Goal: Task Accomplishment & Management: Use online tool/utility

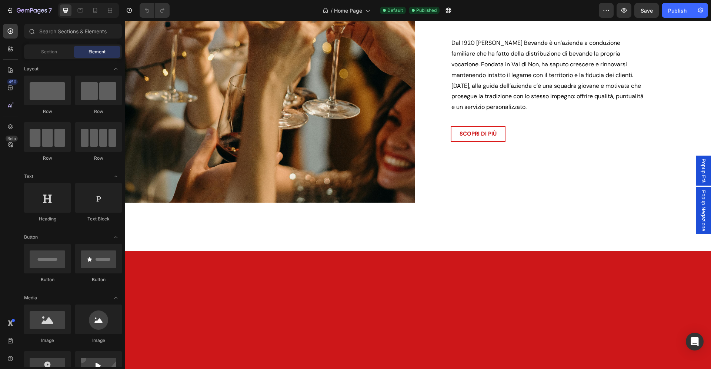
scroll to position [622, 0]
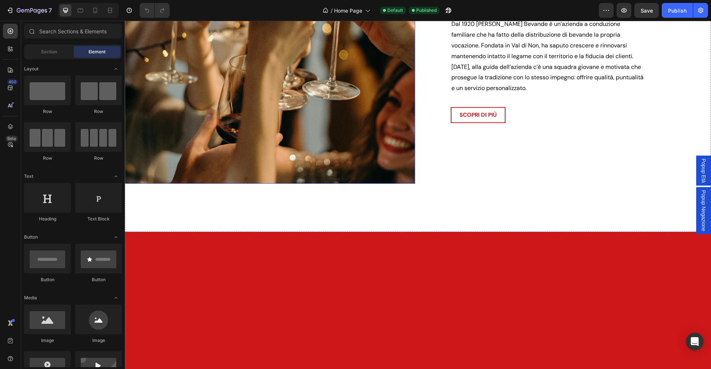
click at [349, 146] on img at bounding box center [270, 35] width 290 height 296
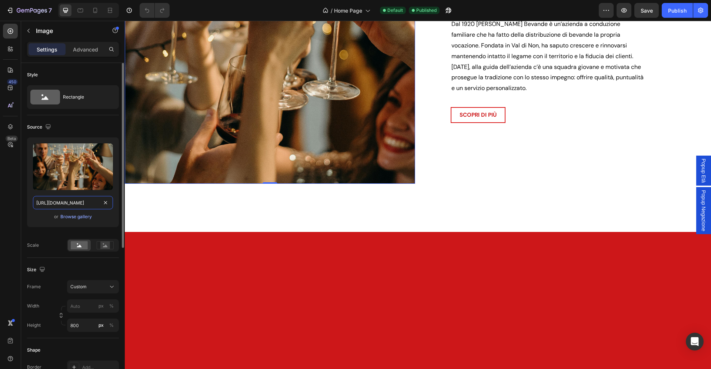
click at [80, 200] on input "https://cdn.shopify.com/s/files/1/0907/3668/9477/files/gempages_541313941146436…" at bounding box center [73, 202] width 80 height 13
click at [204, 140] on img at bounding box center [270, 35] width 290 height 296
click at [91, 307] on input "px %" at bounding box center [93, 305] width 52 height 13
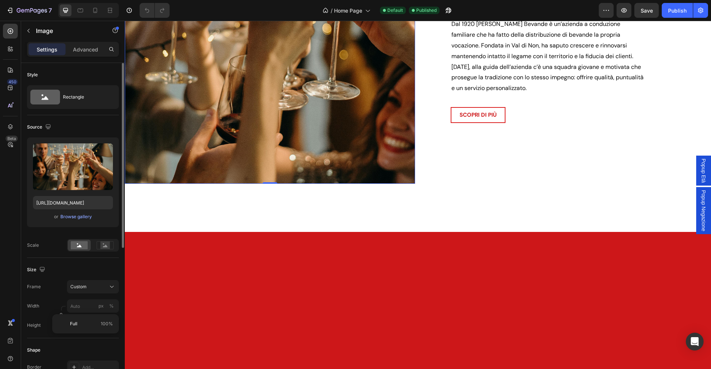
click at [56, 295] on div "Frame Custom Width px % Height 800 px %" at bounding box center [73, 306] width 92 height 52
click at [111, 306] on div "%" at bounding box center [111, 305] width 4 height 7
click at [84, 308] on input "px %" at bounding box center [93, 305] width 52 height 13
click at [87, 320] on div "Full 100%" at bounding box center [85, 323] width 61 height 13
type input "100"
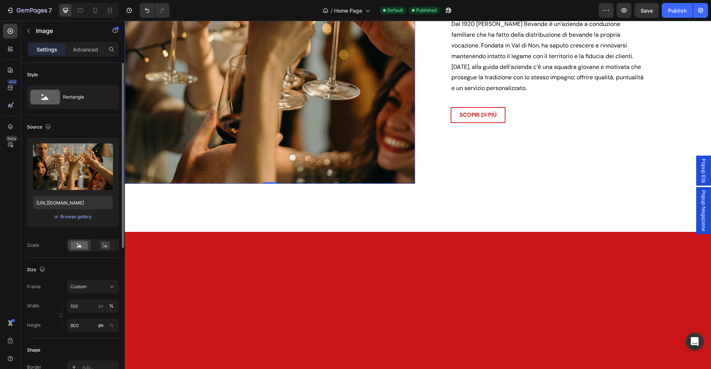
click at [52, 290] on div "Frame Custom" at bounding box center [73, 286] width 92 height 13
click at [88, 48] on p "Advanced" at bounding box center [85, 50] width 25 height 8
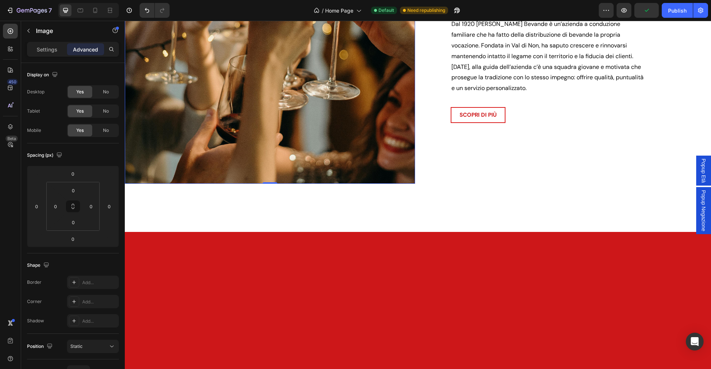
click at [234, 138] on img at bounding box center [270, 35] width 290 height 296
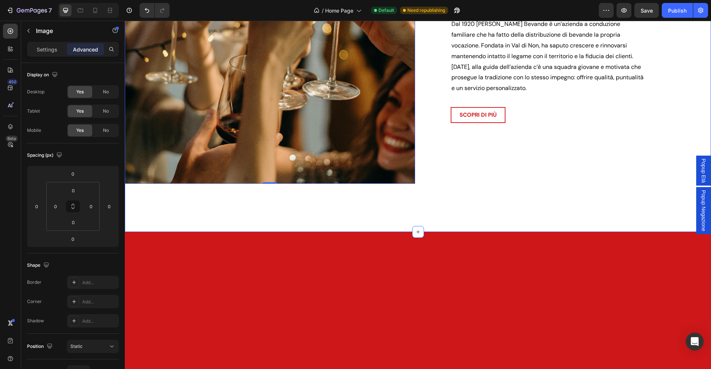
click at [202, 37] on div "Image 0 DAL 1920 Heading Oltre un secolo di bevande Heading Dal 1920 Zadra Beva…" at bounding box center [418, 53] width 586 height 355
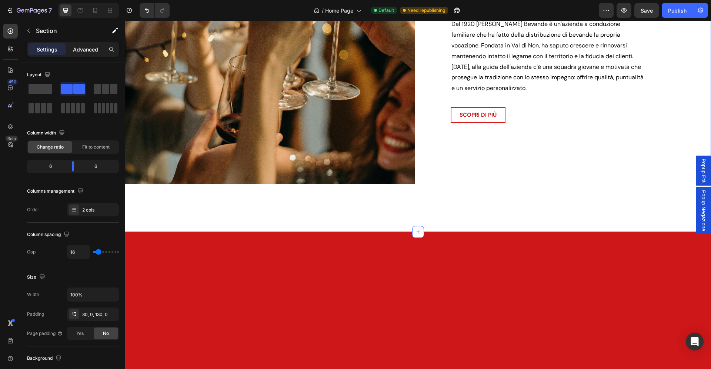
click at [79, 50] on p "Advanced" at bounding box center [85, 50] width 25 height 8
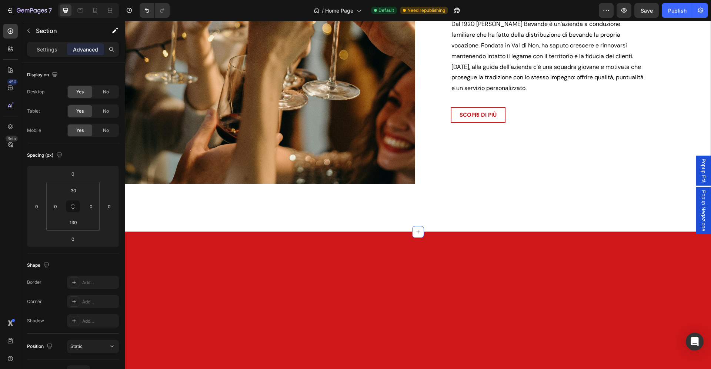
click at [255, 140] on img at bounding box center [270, 35] width 290 height 296
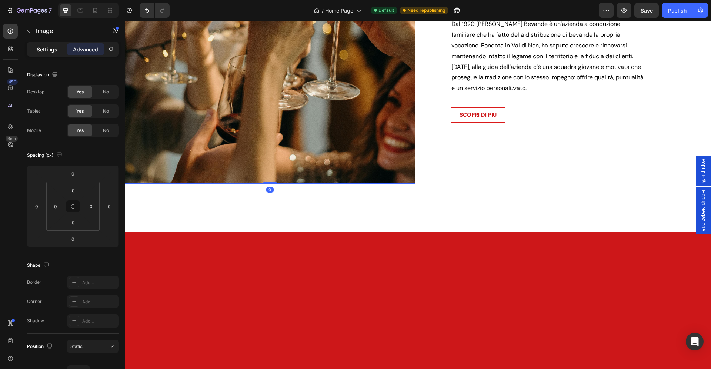
click at [47, 50] on p "Settings" at bounding box center [47, 50] width 21 height 8
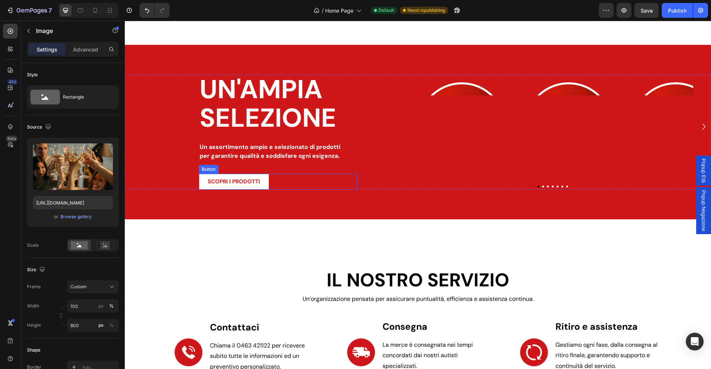
scroll to position [602, 0]
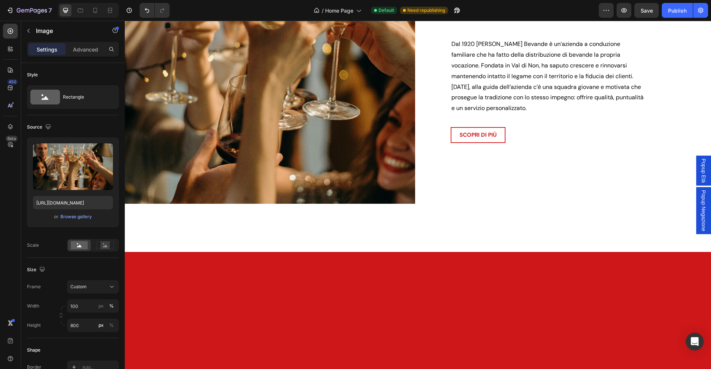
click at [262, 180] on img at bounding box center [270, 55] width 290 height 296
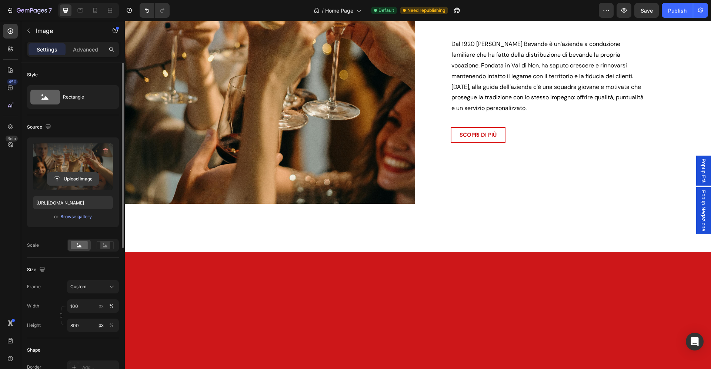
click at [81, 175] on input "file" at bounding box center [72, 178] width 51 height 13
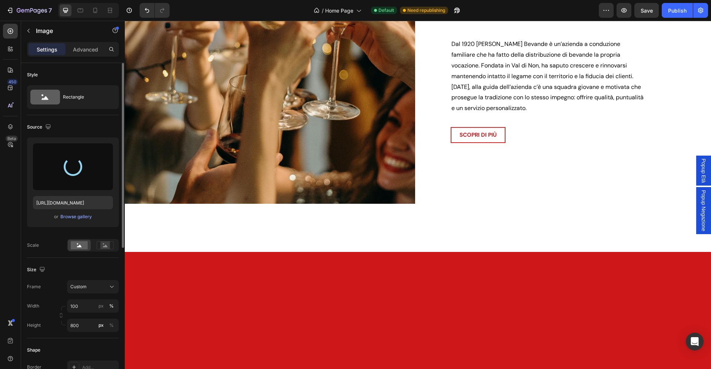
type input "https://cdn.shopify.com/s/files/1/0907/3668/9477/files/gempages_541313941146436…"
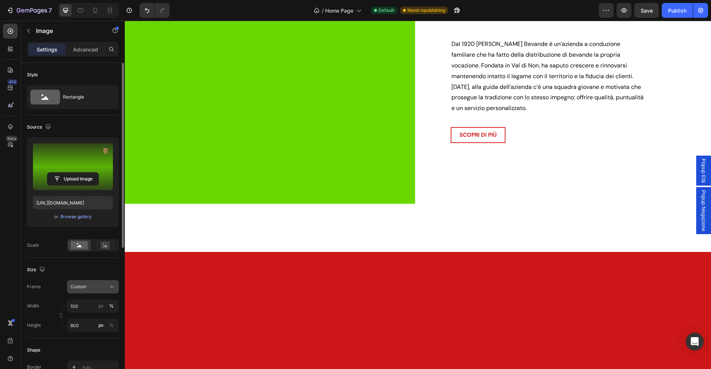
click at [88, 285] on div "Custom" at bounding box center [88, 286] width 36 height 7
click at [90, 349] on div "Original" at bounding box center [91, 346] width 43 height 7
click at [66, 251] on div "Size" at bounding box center [73, 251] width 92 height 12
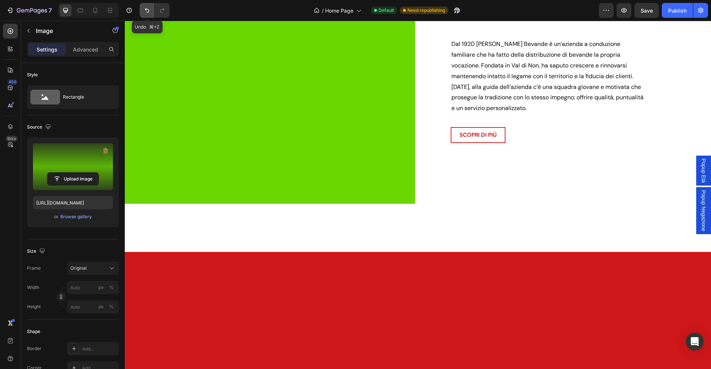
click at [147, 10] on icon "Undo/Redo" at bounding box center [146, 10] width 7 height 7
type input "100"
type input "800"
click at [147, 10] on icon "Undo/Redo" at bounding box center [146, 10] width 7 height 7
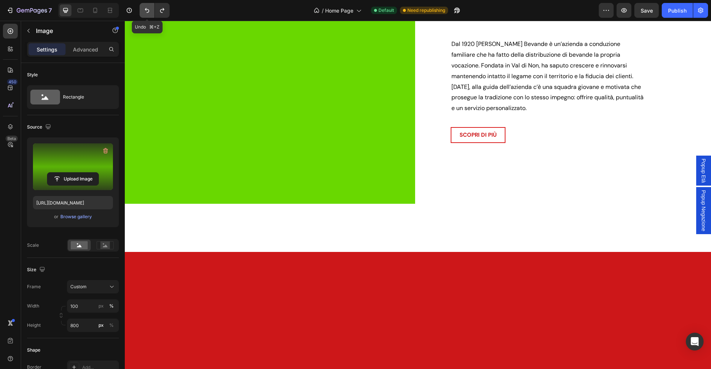
type input "https://cdn.shopify.com/s/files/1/0907/3668/9477/files/gempages_541313941146436…"
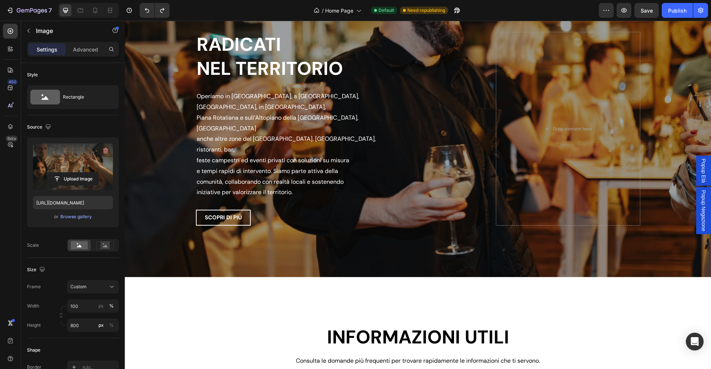
scroll to position [1449, 0]
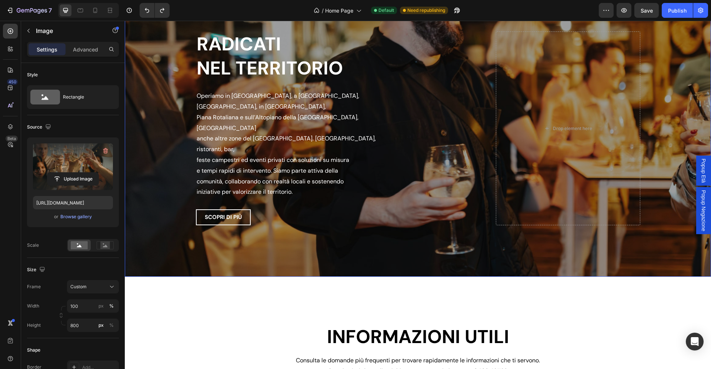
click at [145, 132] on div "Overlay" at bounding box center [418, 128] width 586 height 296
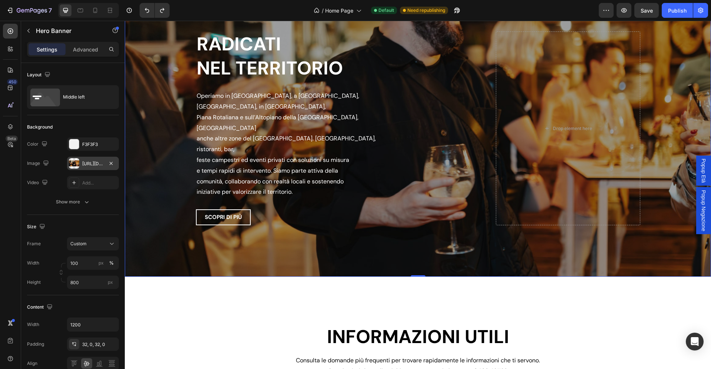
click at [93, 160] on div "https://cdn.shopify.com/s/files/1/0907/3668/9477/files/gempages_541313941146436…" at bounding box center [93, 163] width 52 height 13
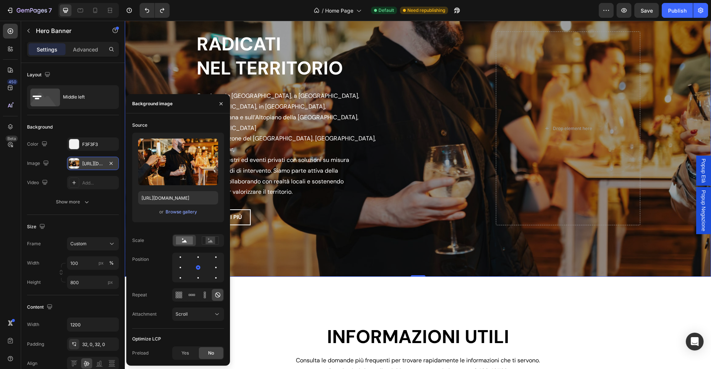
click at [93, 160] on div "https://cdn.shopify.com/s/files/1/0907/3668/9477/files/gempages_541313941146436…" at bounding box center [93, 163] width 52 height 13
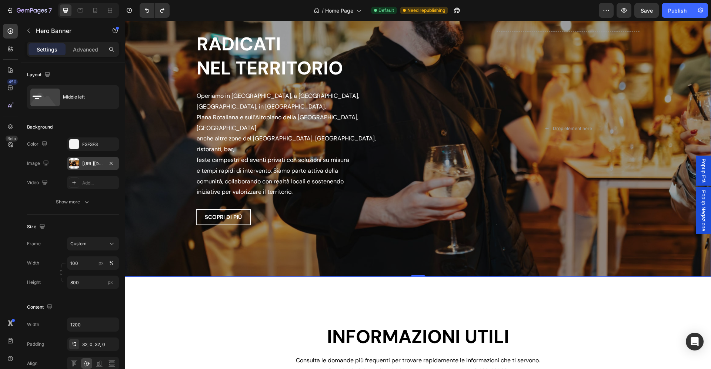
click at [93, 160] on div "https://cdn.shopify.com/s/files/1/0907/3668/9477/files/gempages_541313941146436…" at bounding box center [93, 163] width 52 height 13
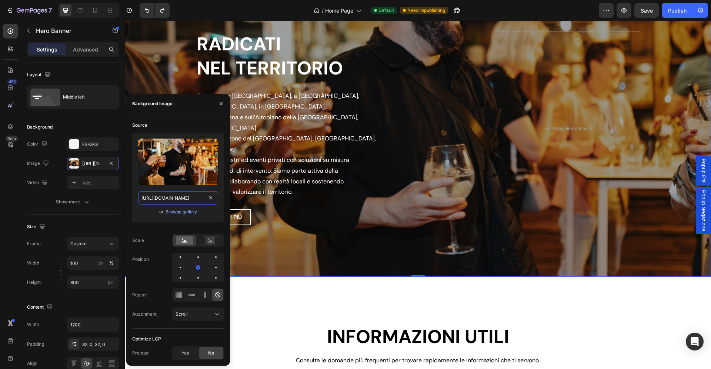
click at [168, 195] on input "https://cdn.shopify.com/s/files/1/0907/3668/9477/files/gempages_541313941146436…" at bounding box center [178, 197] width 80 height 13
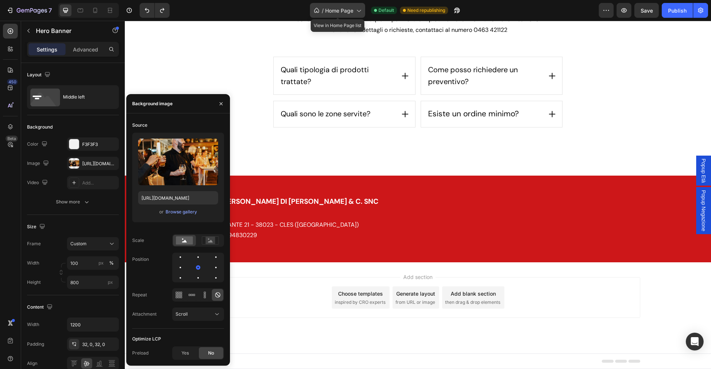
click at [350, 15] on div "/ Home Page" at bounding box center [337, 10] width 55 height 15
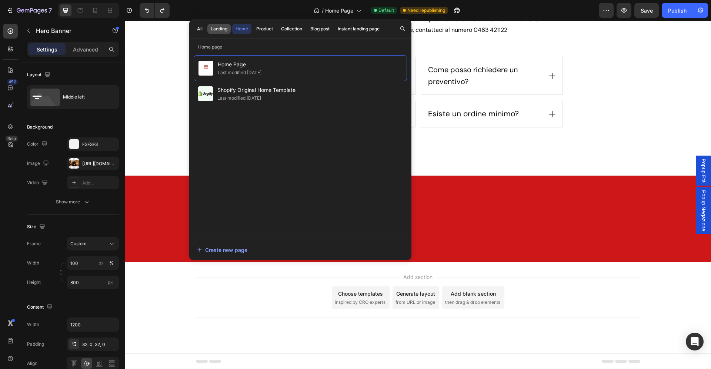
click at [222, 29] on div "Landing" at bounding box center [219, 29] width 17 height 7
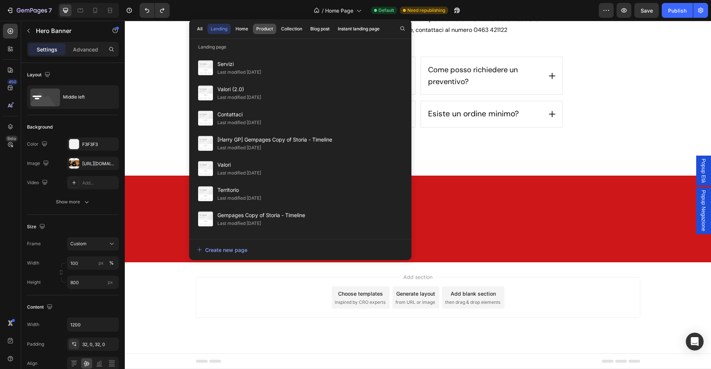
click at [271, 30] on div "Product" at bounding box center [264, 29] width 17 height 7
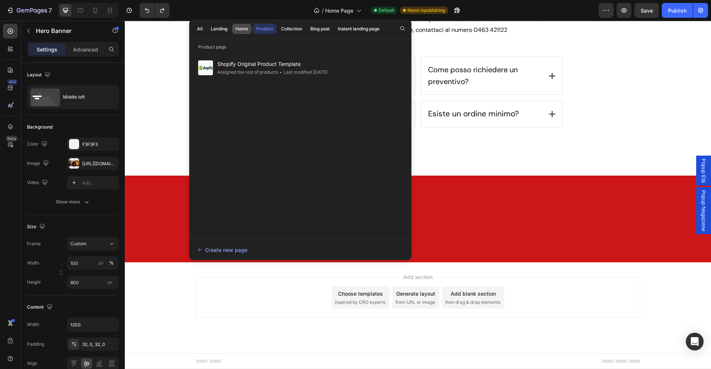
click at [302, 86] on button "Home" at bounding box center [359, 93] width 115 height 14
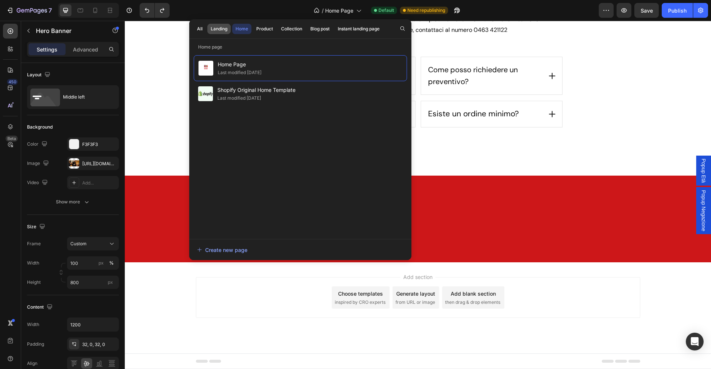
click at [212, 28] on div "Landing" at bounding box center [219, 29] width 17 height 7
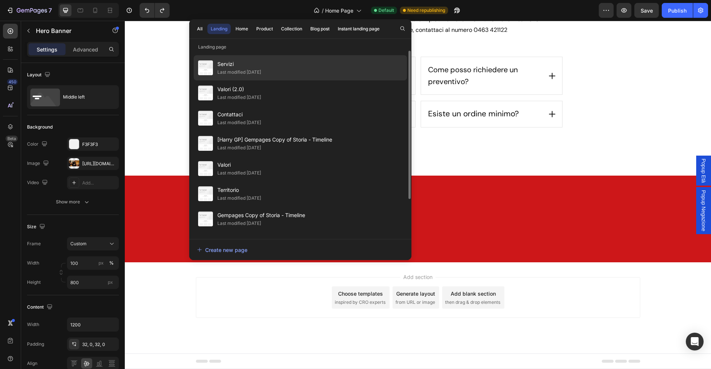
click at [240, 74] on div "Last modified [DATE]" at bounding box center [239, 71] width 44 height 7
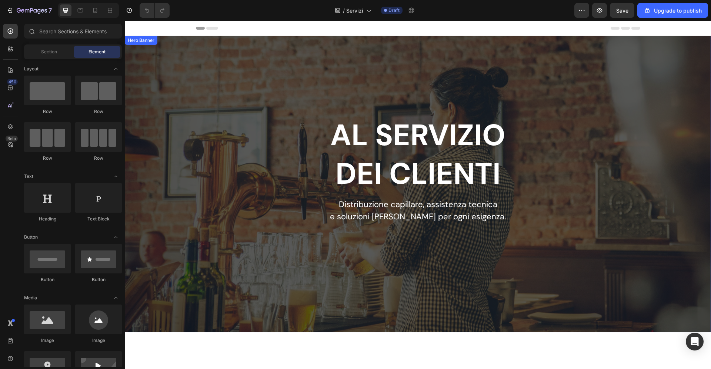
click at [209, 100] on div "Overlay" at bounding box center [418, 184] width 586 height 296
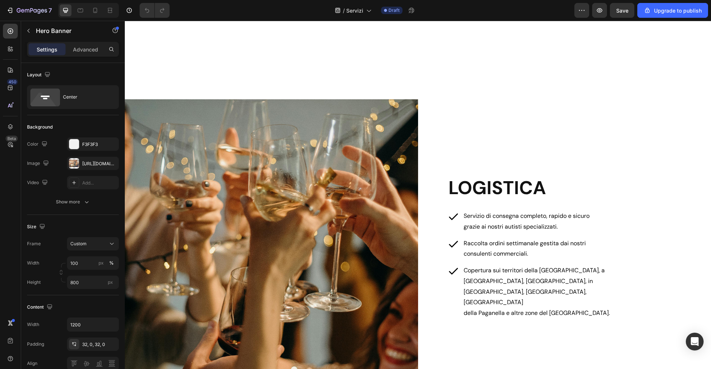
scroll to position [444, 0]
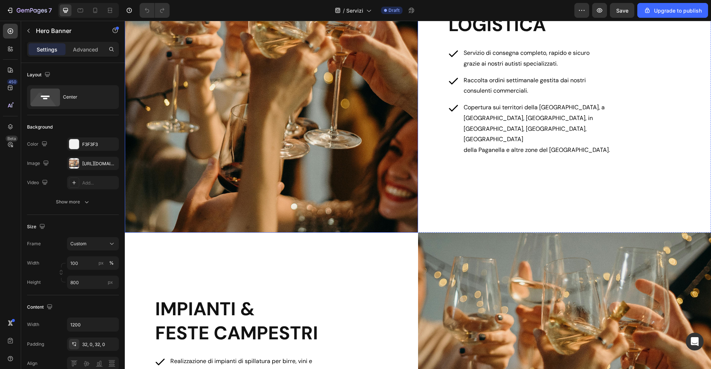
click at [274, 147] on img at bounding box center [271, 84] width 293 height 296
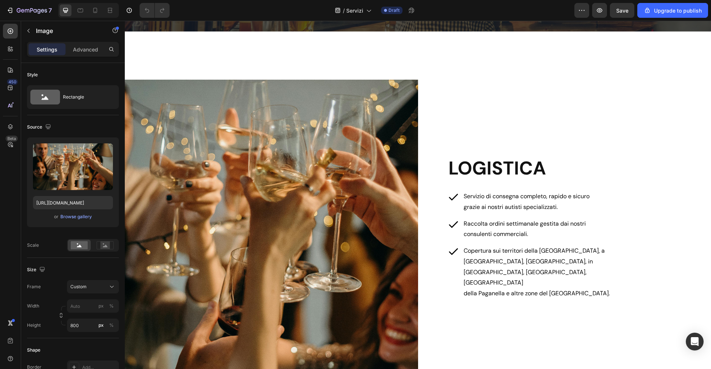
scroll to position [0, 0]
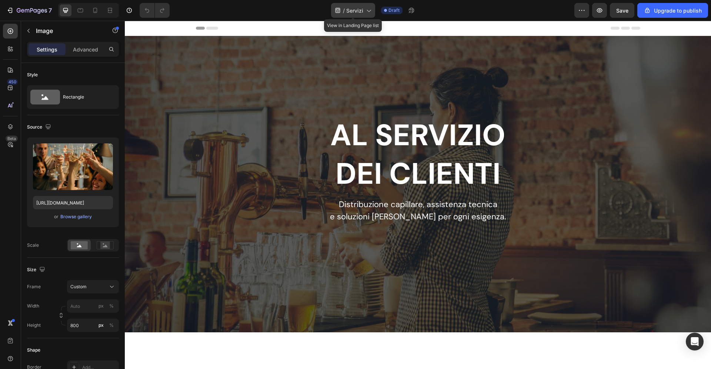
click at [362, 9] on span "Servizi" at bounding box center [354, 11] width 17 height 8
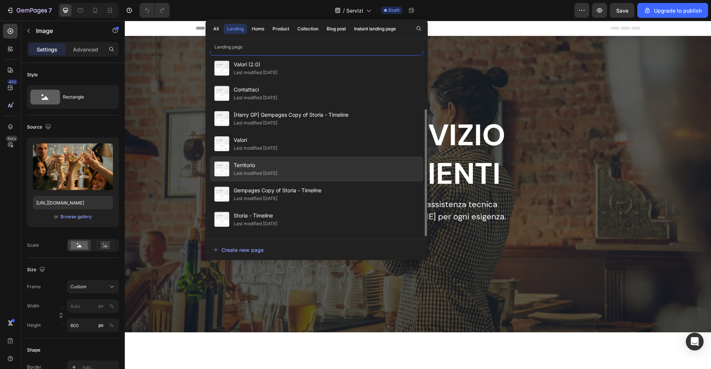
scroll to position [47, 0]
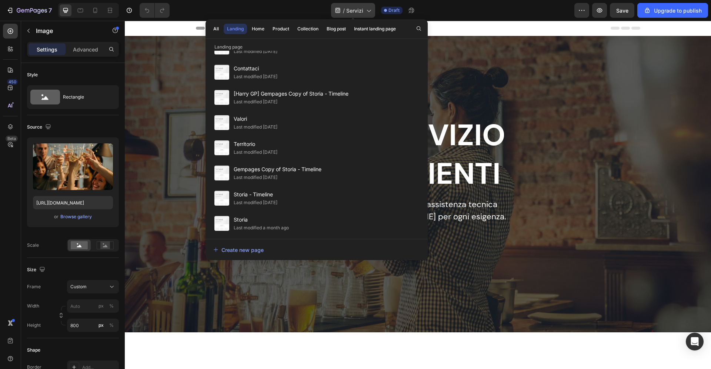
click at [356, 11] on span "Servizi" at bounding box center [354, 11] width 17 height 8
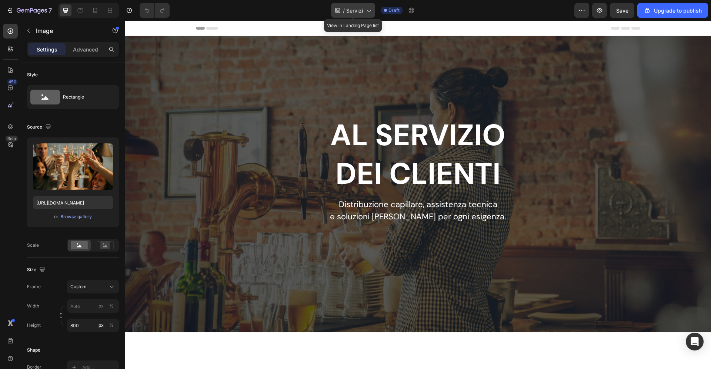
click at [356, 14] on div "/ Servizi" at bounding box center [353, 10] width 44 height 15
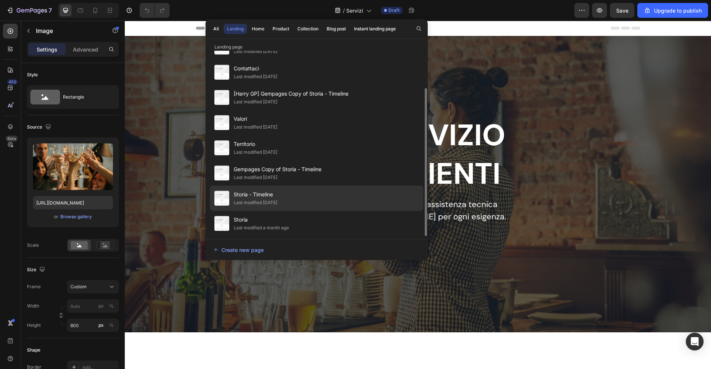
click at [265, 211] on div "Storia - Timeline Last modified 22 days ago" at bounding box center [316, 223] width 213 height 25
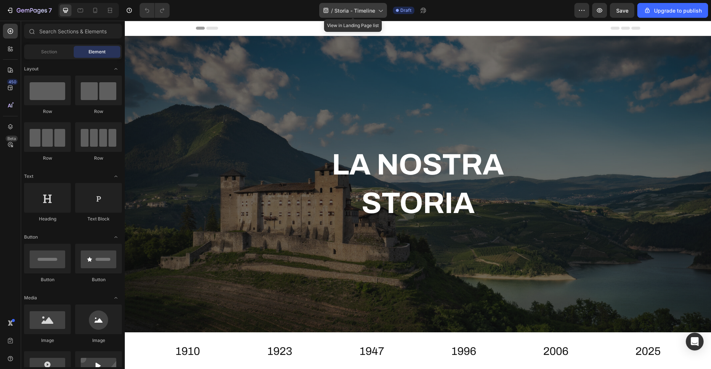
click at [337, 10] on span "Storia - Timeline" at bounding box center [354, 11] width 41 height 8
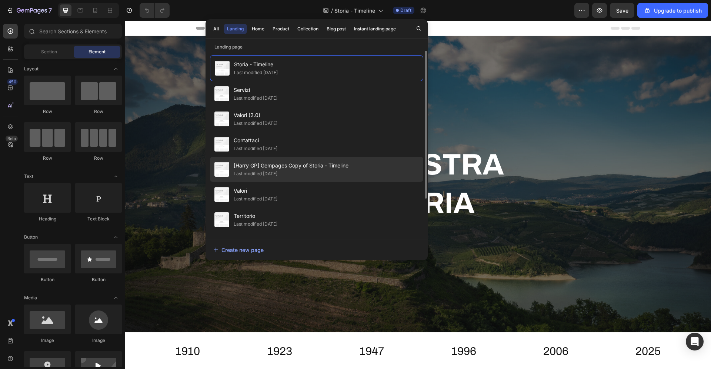
click at [281, 161] on span "[Harry GP] Gempages Copy of Storia - Timeline" at bounding box center [291, 165] width 115 height 9
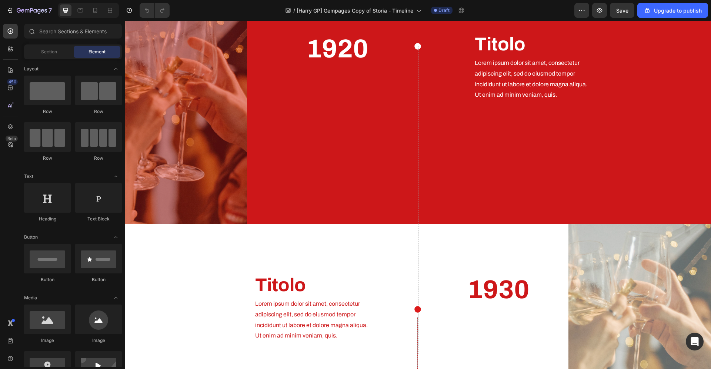
scroll to position [373, 0]
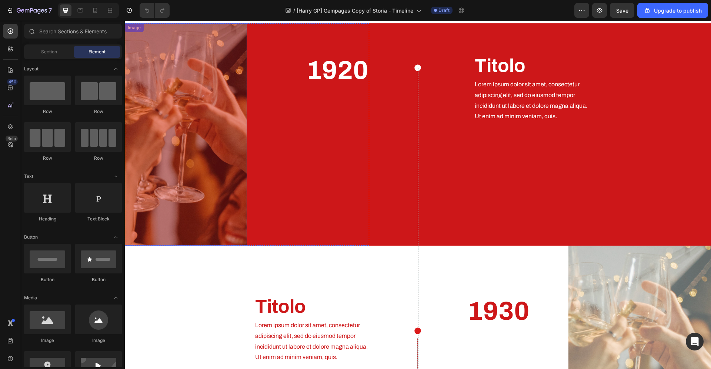
click at [180, 138] on img at bounding box center [186, 134] width 122 height 222
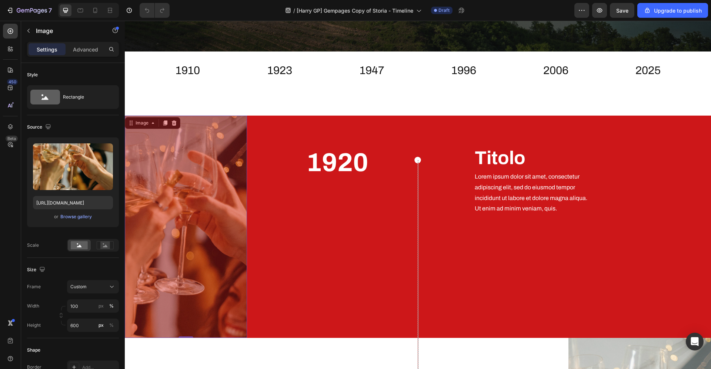
scroll to position [279, 0]
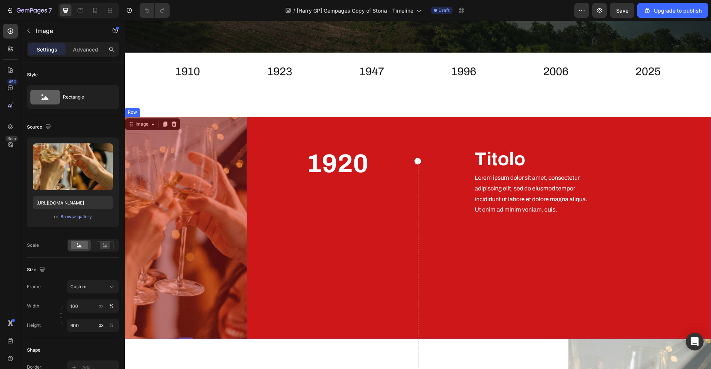
click at [497, 299] on div "Titolo Heading Lorem ipsum dolor sit amet, consectetur adipiscing elit, sed do …" at bounding box center [588, 228] width 244 height 222
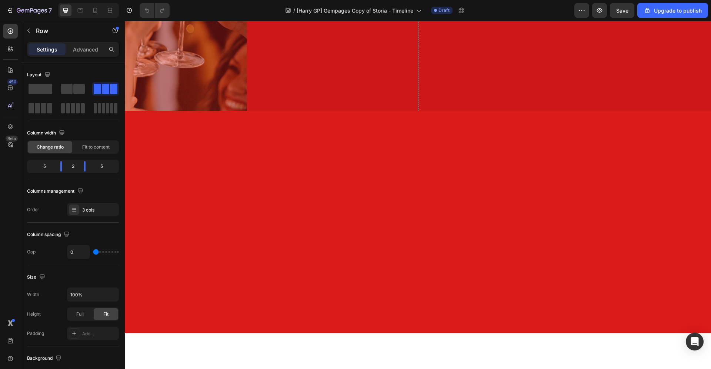
scroll to position [178, 0]
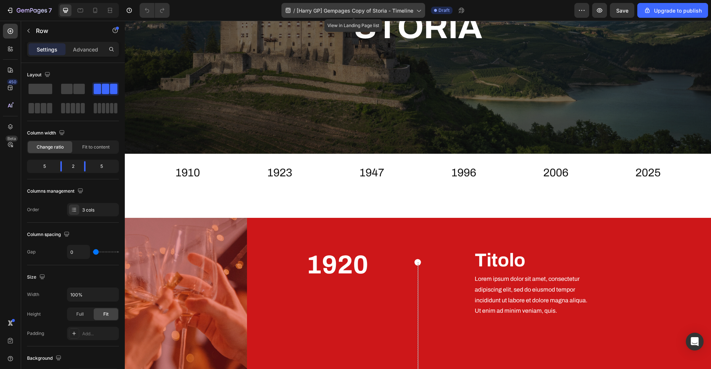
click at [383, 10] on span "[Harry GP] Gempages Copy of Storia - Timeline" at bounding box center [354, 11] width 117 height 8
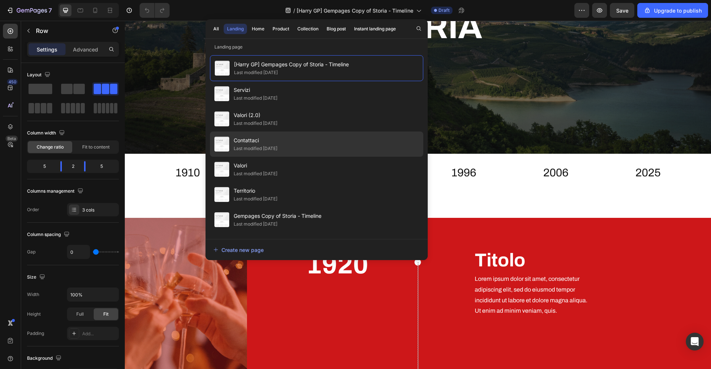
scroll to position [47, 0]
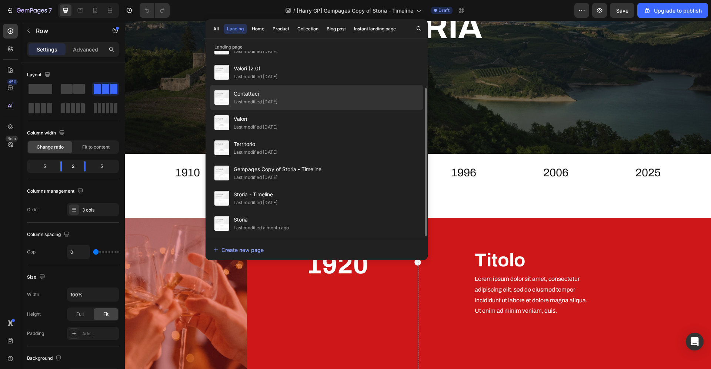
click at [259, 91] on span "Contattaci" at bounding box center [256, 93] width 44 height 9
